Goal: Communication & Community: Ask a question

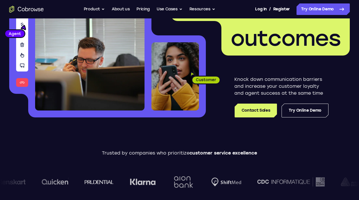
scroll to position [78, 0]
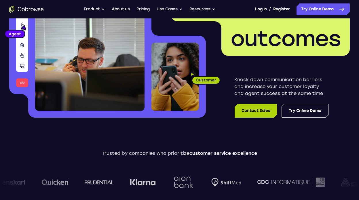
click at [261, 109] on link "Contact Sales" at bounding box center [256, 111] width 42 height 14
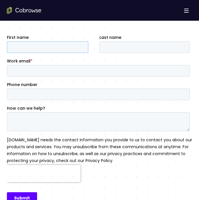
click at [46, 49] on input "First name" at bounding box center [47, 47] width 81 height 12
type input "Joao"
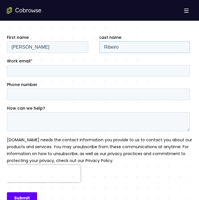
type input "Ribeiro"
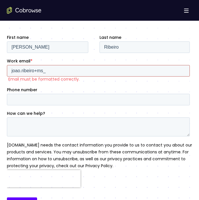
click at [68, 67] on input "joao.ribeiro+ms_" at bounding box center [98, 71] width 183 height 12
click at [67, 71] on input "joao.ribeiro+ms_" at bounding box center [98, 71] width 183 height 12
paste input "55780e61a5441dcbcb9466be48d1b4c2"
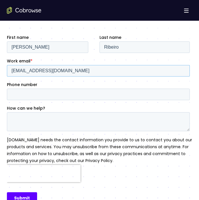
type input "joao.ribeiro+ms_55780e61a5441dcbcb9466be48d1b4c2@cobrowse.io"
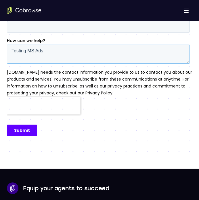
scroll to position [139, 0]
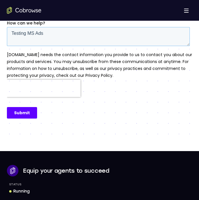
type textarea "Testing MS Ads"
click at [22, 113] on input "Submit" at bounding box center [22, 113] width 30 height 12
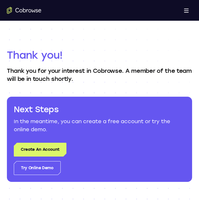
click at [147, 56] on h1 "Thank you!" at bounding box center [99, 55] width 185 height 14
click at [162, 40] on div "Thank you! Thank you for your interest in Cobrowse. A member of the team will b…" at bounding box center [99, 115] width 199 height 189
